Goal: Navigation & Orientation: Find specific page/section

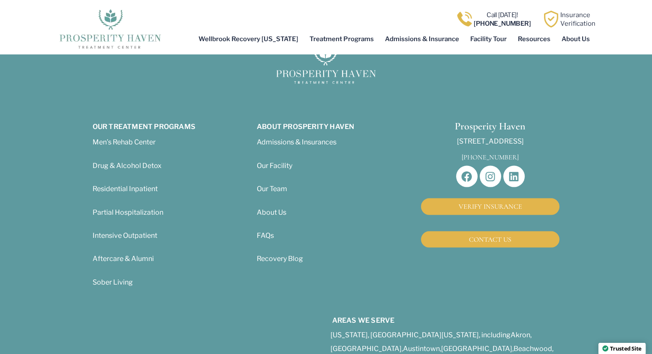
scroll to position [1704, 0]
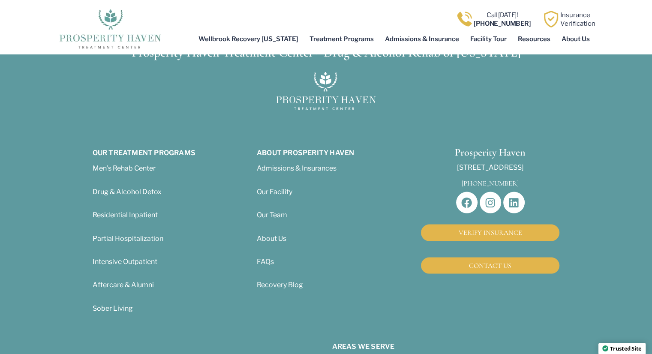
click at [283, 188] on span "Our Facility" at bounding box center [275, 192] width 36 height 8
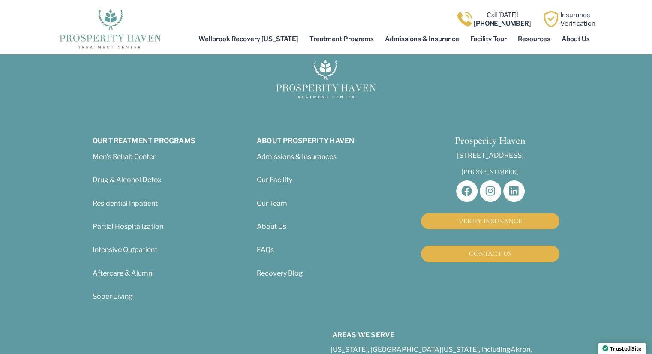
scroll to position [3153, 0]
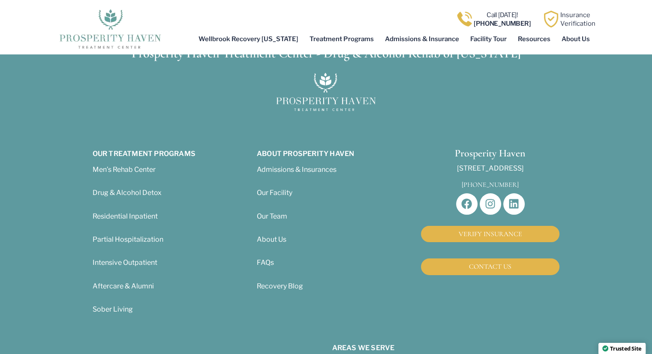
click at [273, 212] on span "Our Team" at bounding box center [272, 216] width 30 height 8
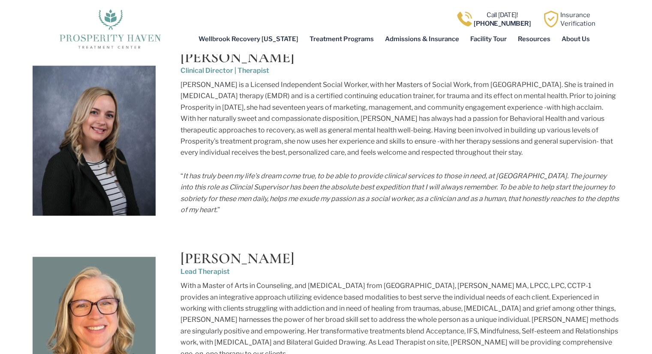
scroll to position [943, 0]
